Goal: Information Seeking & Learning: Check status

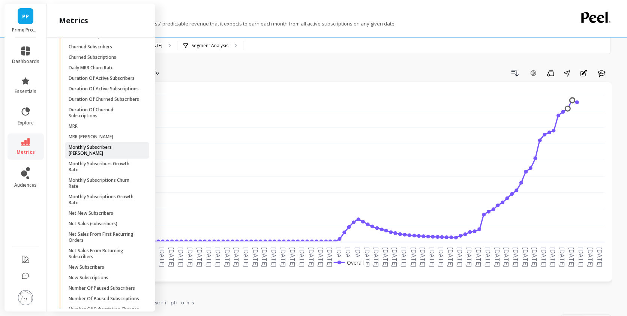
scroll to position [1115, 0]
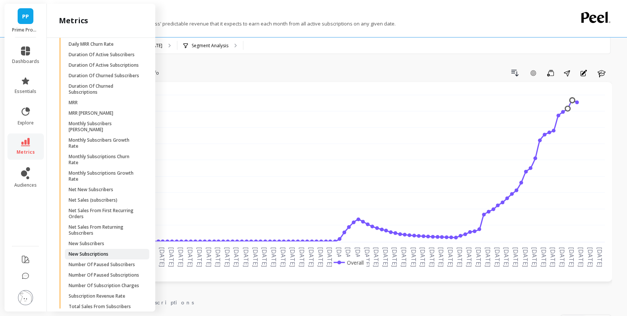
drag, startPoint x: 113, startPoint y: 281, endPoint x: 110, endPoint y: 286, distance: 5.5
click at [110, 286] on ul "Active Subscribers Active Subscriptions Churned Subscribers Churned Subscriptio…" at bounding box center [102, 156] width 93 height 318
click at [110, 257] on span "New Subscriptions" at bounding box center [105, 254] width 72 height 6
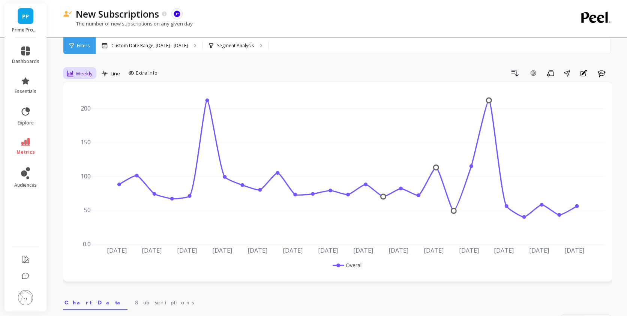
click at [74, 71] on div "Weekly" at bounding box center [80, 73] width 26 height 9
click at [83, 131] on div "Monthly" at bounding box center [90, 133] width 43 height 7
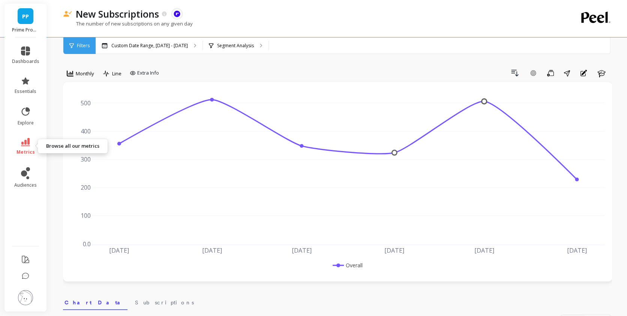
click at [19, 143] on link "metrics" at bounding box center [25, 146] width 27 height 17
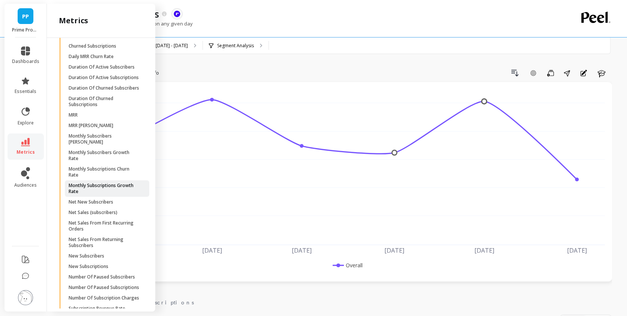
scroll to position [1062, 0]
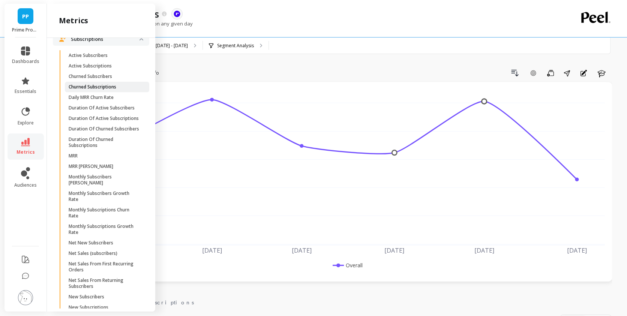
click at [128, 90] on span "Churned Subscriptions" at bounding box center [105, 87] width 72 height 6
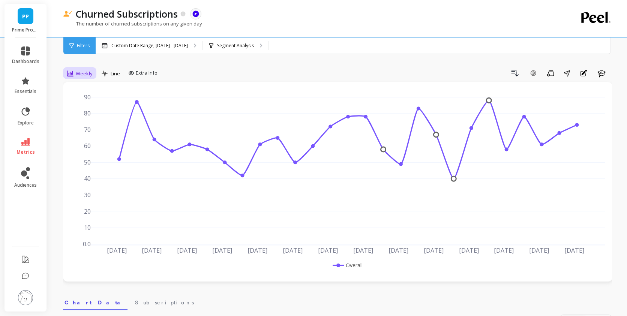
click at [85, 72] on span "Weekly" at bounding box center [84, 73] width 17 height 7
click at [87, 131] on div "Monthly" at bounding box center [90, 133] width 43 height 7
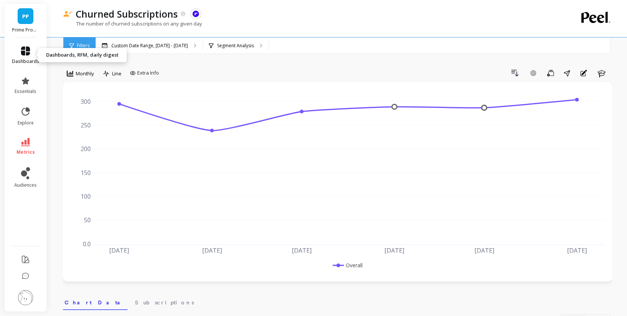
click at [31, 59] on span "dashboards" at bounding box center [25, 62] width 27 height 6
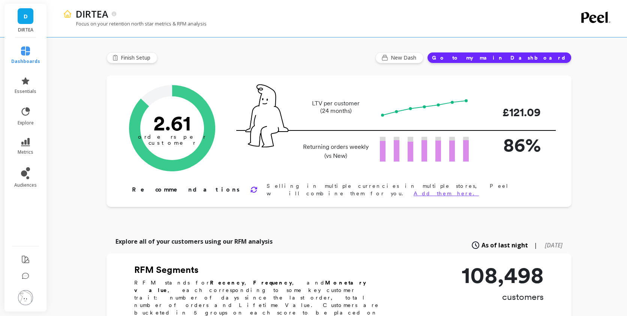
click at [26, 297] on img at bounding box center [25, 297] width 15 height 15
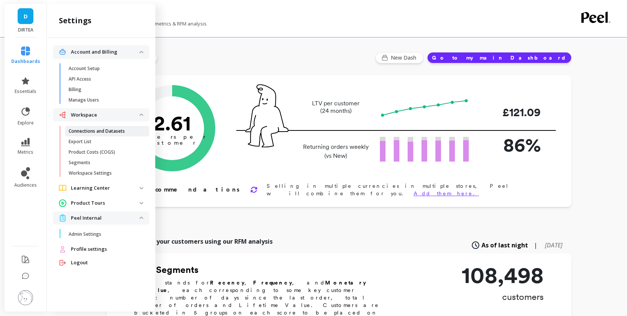
click at [112, 134] on p "Connections and Datasets" at bounding box center [97, 131] width 56 height 6
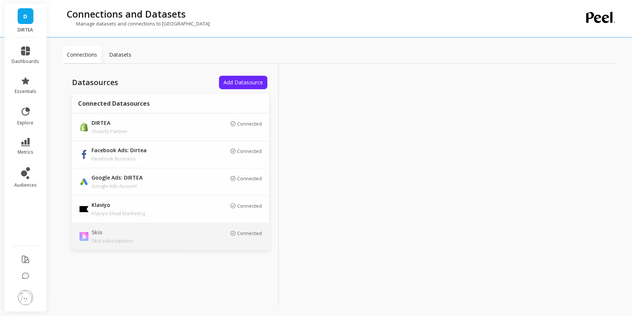
click at [139, 234] on p "Skio" at bounding box center [144, 233] width 105 height 8
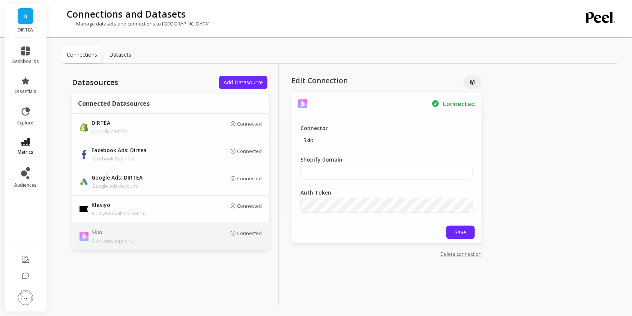
click at [38, 150] on link "metrics" at bounding box center [25, 146] width 27 height 17
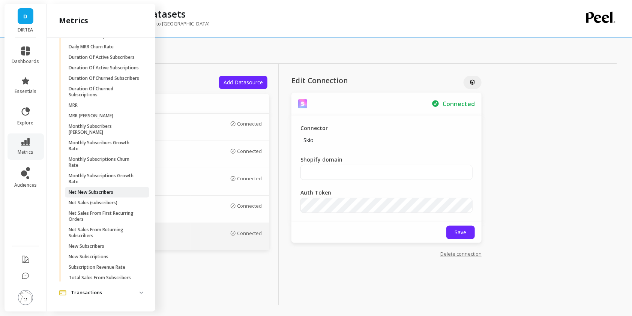
scroll to position [971, 0]
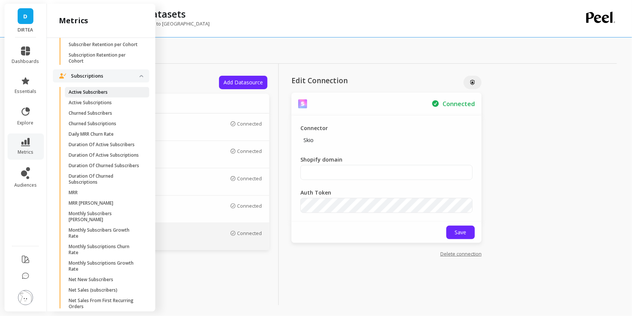
click at [110, 95] on span "Active Subscribers" at bounding box center [105, 92] width 72 height 6
